Goal: Task Accomplishment & Management: Manage account settings

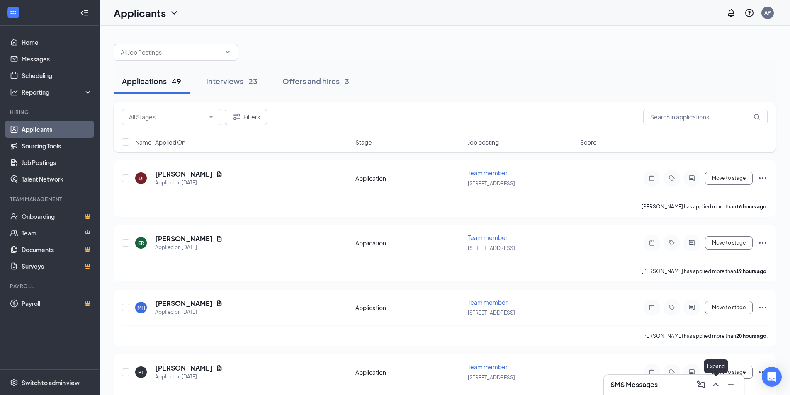
click at [716, 383] on icon "ChevronUp" at bounding box center [716, 385] width 10 height 10
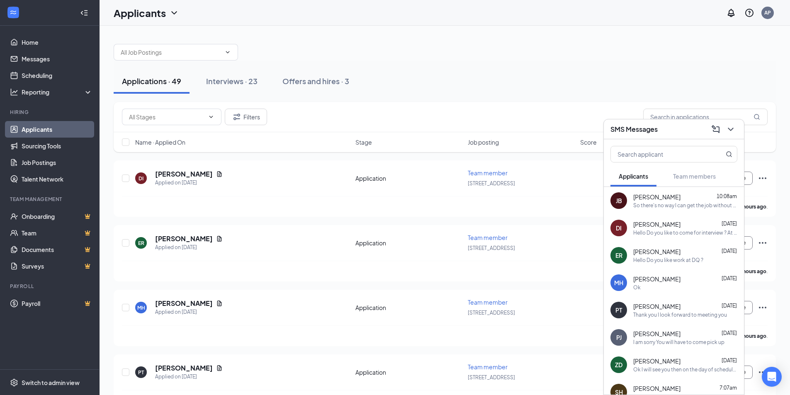
click at [636, 200] on span "Jvion Bankston" at bounding box center [656, 197] width 47 height 8
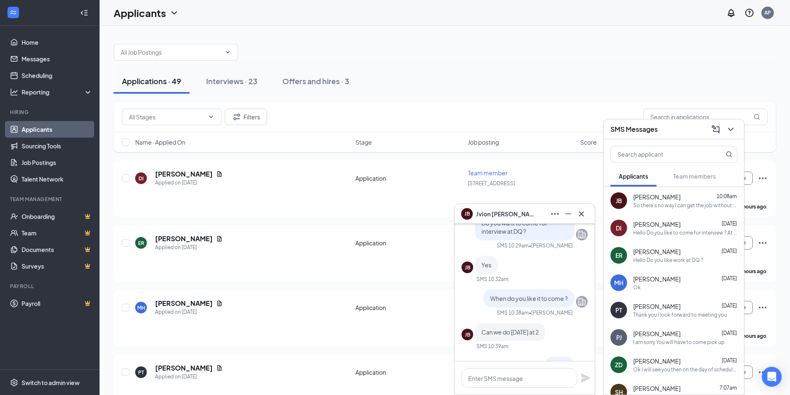
scroll to position [-1530, 0]
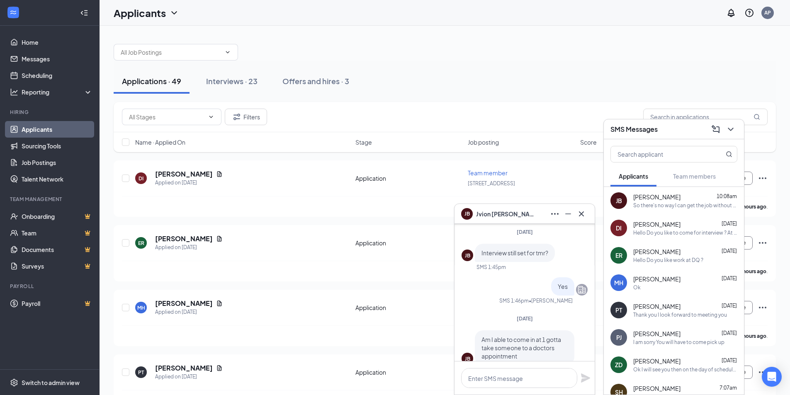
click at [675, 225] on div "Destini Irvan Sep 15" at bounding box center [685, 224] width 104 height 8
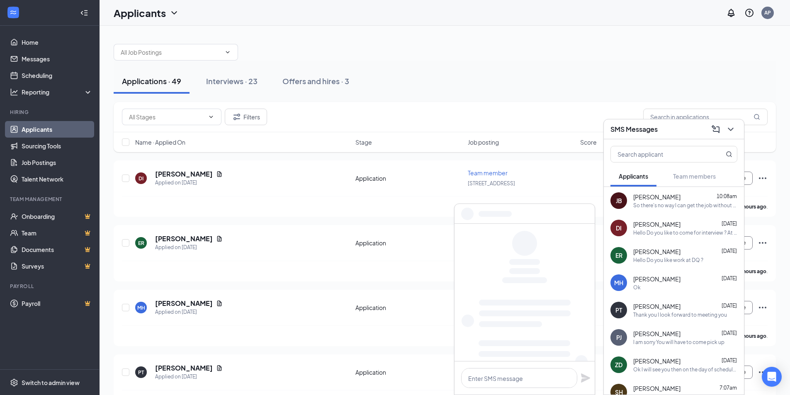
scroll to position [0, 0]
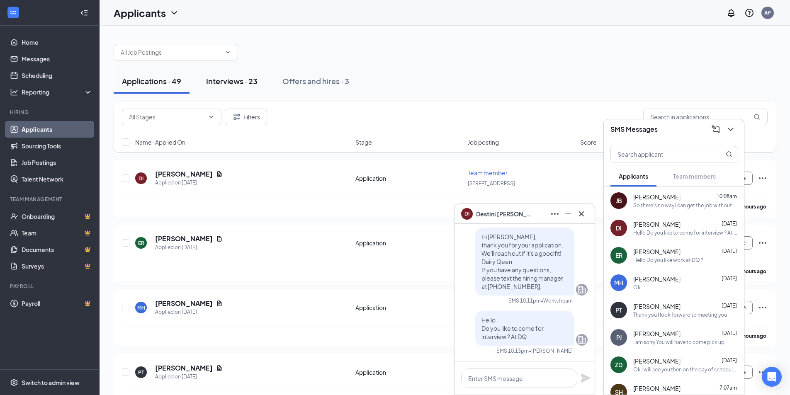
click at [253, 83] on div "Interviews · 23" at bounding box center [231, 81] width 51 height 10
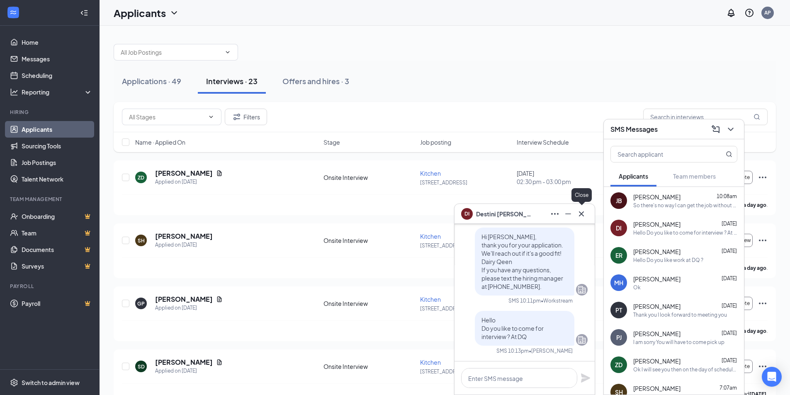
click at [583, 217] on icon "Cross" at bounding box center [581, 214] width 10 height 10
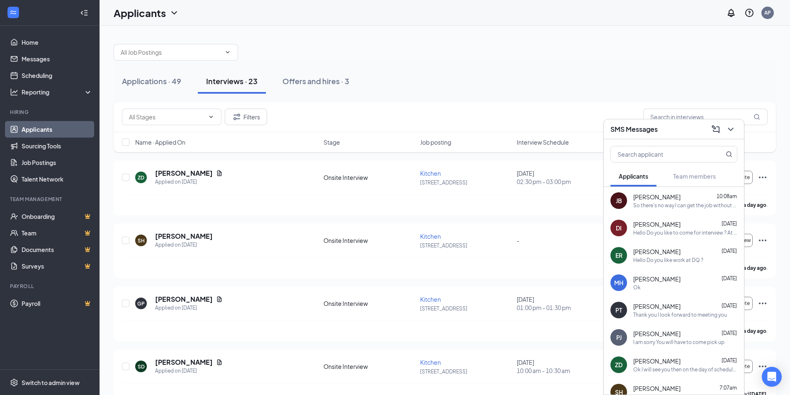
click at [654, 257] on div "Hello Do you like work at DQ ?" at bounding box center [668, 260] width 70 height 7
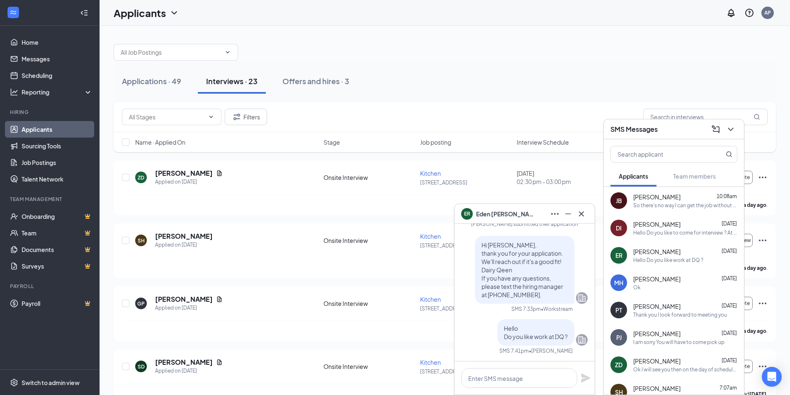
click at [642, 283] on div "Madison Hobbs Sep 15 Ok" at bounding box center [685, 283] width 104 height 16
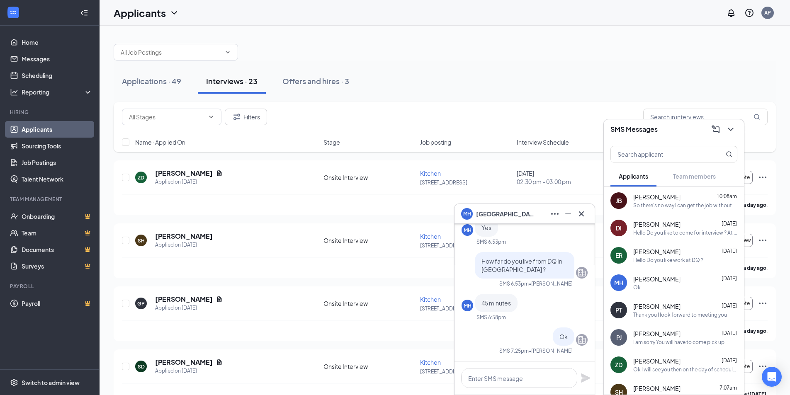
click at [681, 309] on div "Penny Todd Sep 15" at bounding box center [685, 306] width 104 height 8
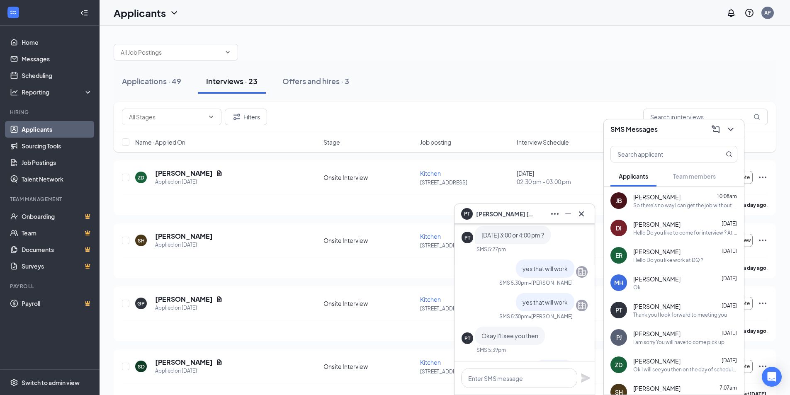
scroll to position [-124, 0]
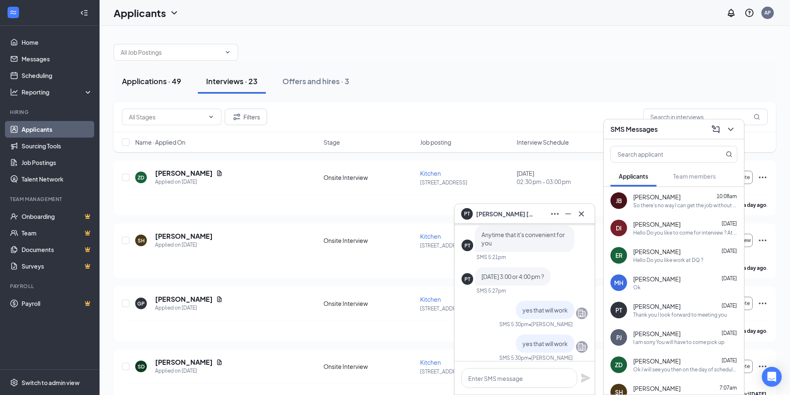
click at [122, 81] on div "Applications · 49" at bounding box center [151, 81] width 59 height 10
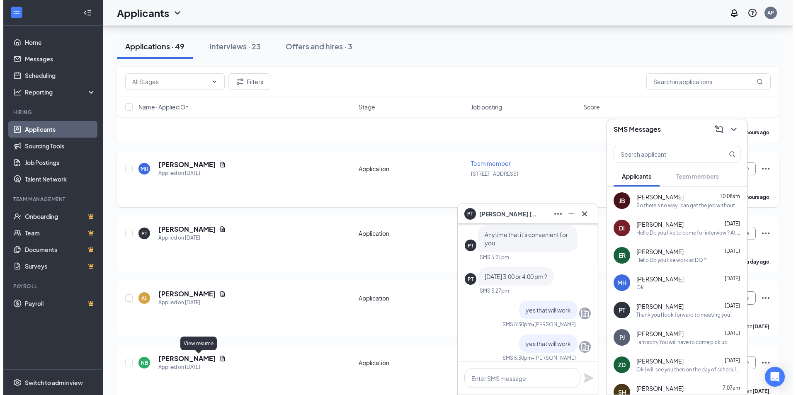
scroll to position [124, 0]
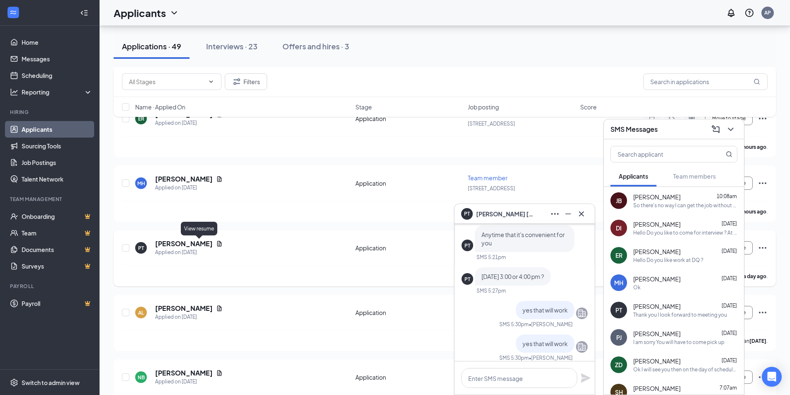
click at [217, 244] on icon "Document" at bounding box center [219, 243] width 5 height 5
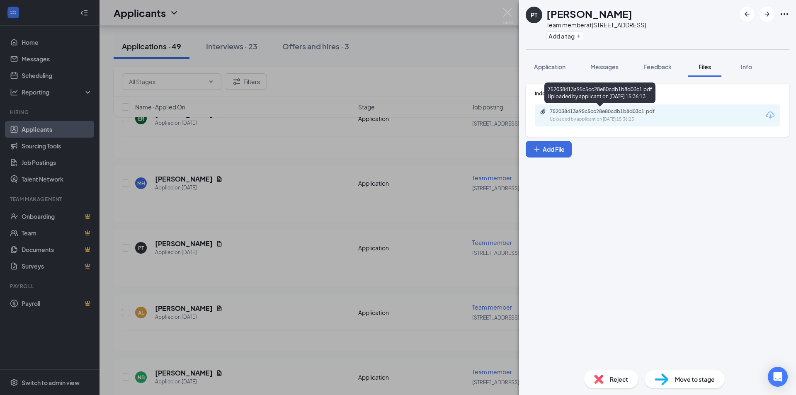
click at [576, 112] on div "752038413a95c5cc28e80cdb1b8d03c1.pdf" at bounding box center [608, 111] width 116 height 7
click at [502, 11] on div "PT Penny Todd Team member at 914 Paducah Rd Add a tag Application Messages Feed…" at bounding box center [398, 197] width 796 height 395
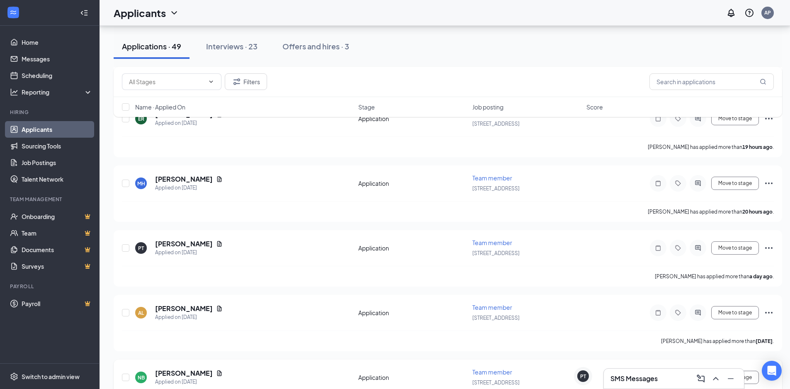
click at [563, 376] on div "Team member 914 Paducah Rd" at bounding box center [526, 377] width 109 height 19
click at [587, 377] on div "PT" at bounding box center [583, 376] width 12 height 12
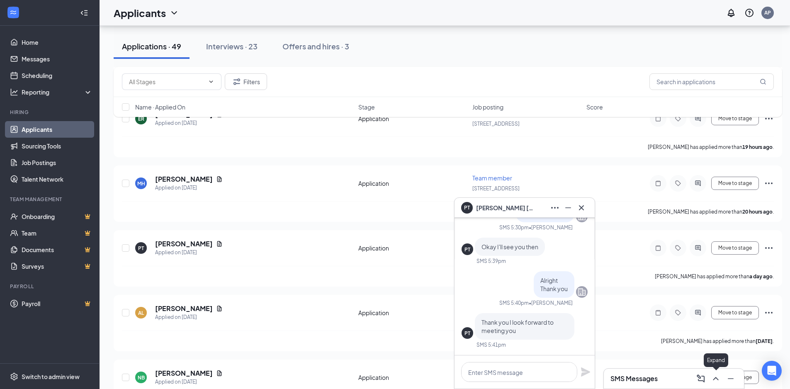
click at [717, 380] on icon "ChevronUp" at bounding box center [716, 379] width 10 height 10
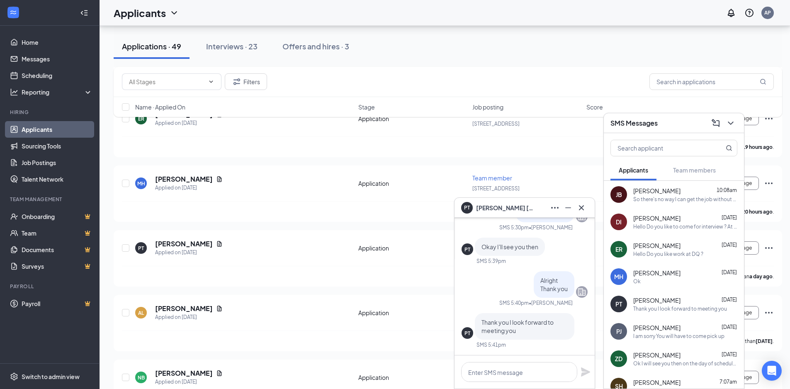
click at [673, 328] on div "payton jones Sep 15" at bounding box center [685, 327] width 104 height 8
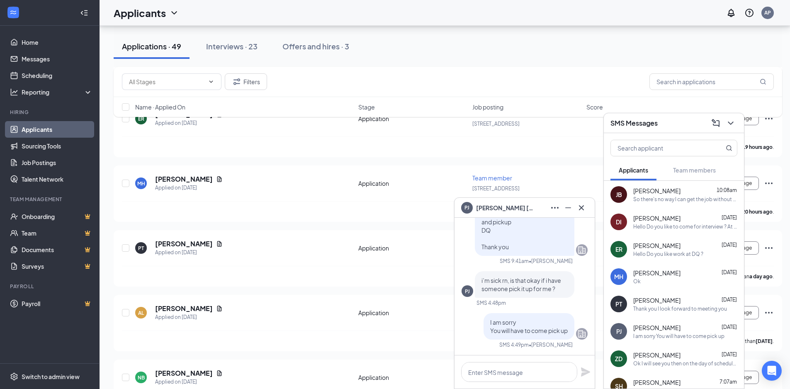
click at [665, 356] on span "Zachary Daniel" at bounding box center [656, 355] width 47 height 8
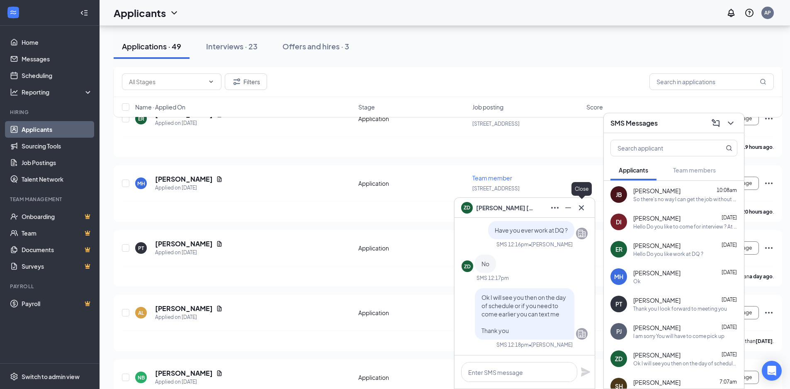
click at [582, 207] on icon "Cross" at bounding box center [581, 208] width 10 height 10
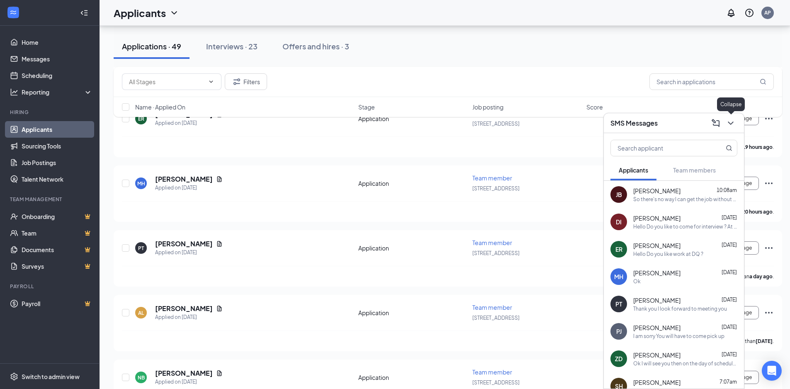
click at [731, 120] on icon "ChevronDown" at bounding box center [731, 123] width 10 height 10
